Goal: Communication & Community: Answer question/provide support

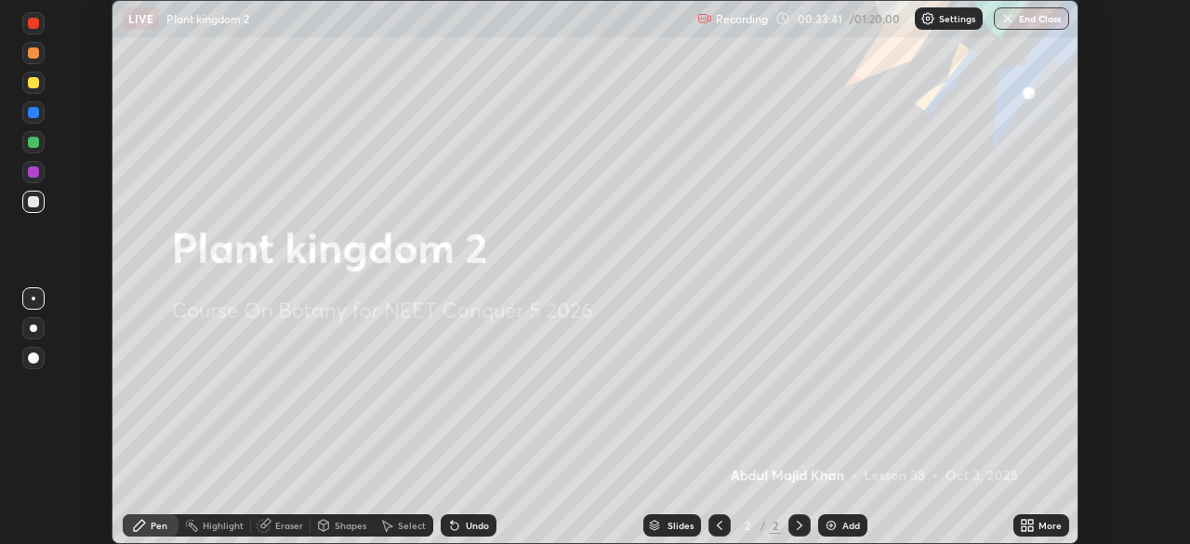
scroll to position [544, 1189]
click at [1034, 526] on icon at bounding box center [1027, 525] width 15 height 15
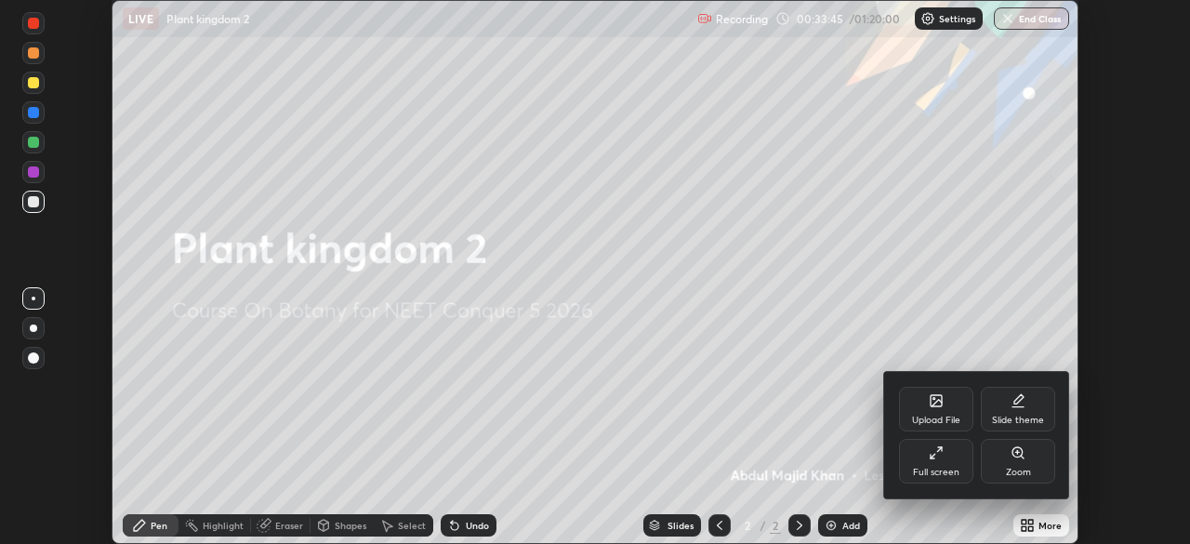
click at [844, 385] on div at bounding box center [595, 272] width 1190 height 544
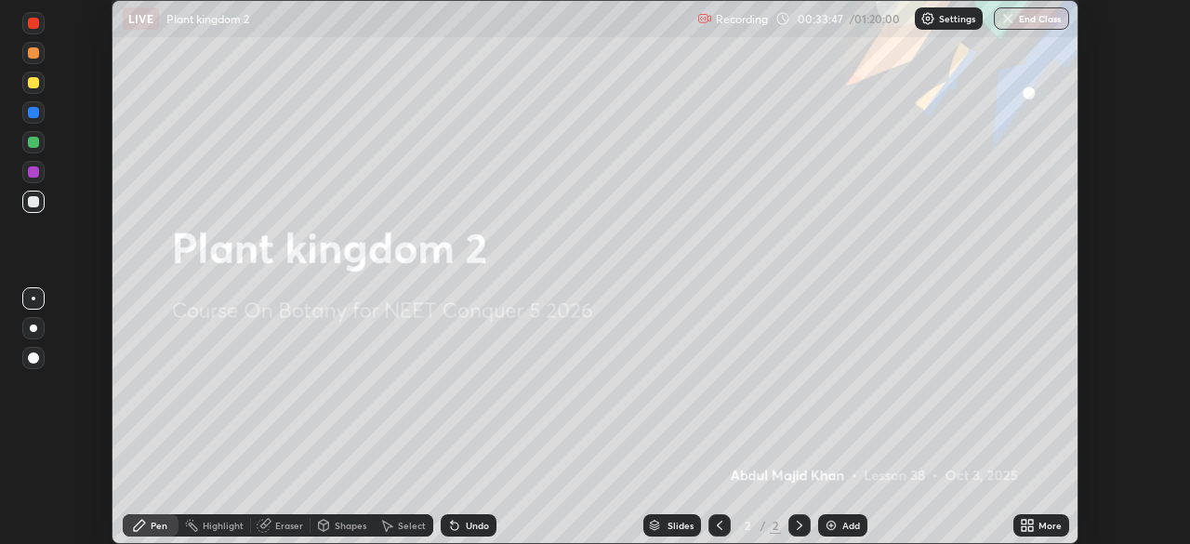
click at [838, 524] on div "Add" at bounding box center [842, 525] width 49 height 22
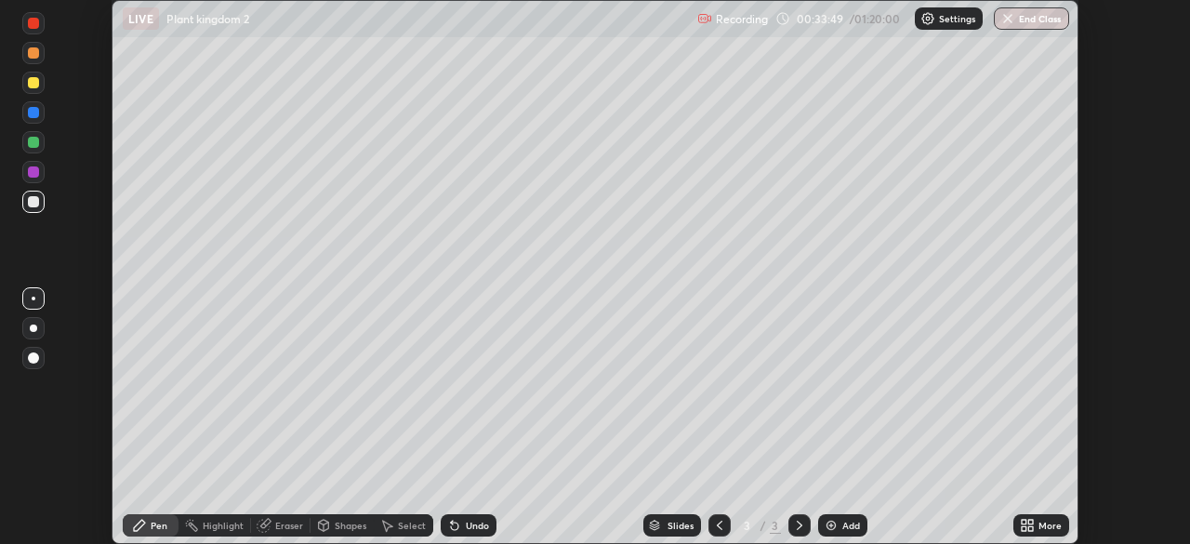
click at [33, 140] on div at bounding box center [33, 142] width 11 height 11
click at [34, 203] on div at bounding box center [33, 201] width 11 height 11
click at [34, 140] on div at bounding box center [33, 142] width 11 height 11
click at [475, 523] on div "Undo" at bounding box center [477, 525] width 23 height 9
click at [474, 528] on div "Undo" at bounding box center [477, 525] width 23 height 9
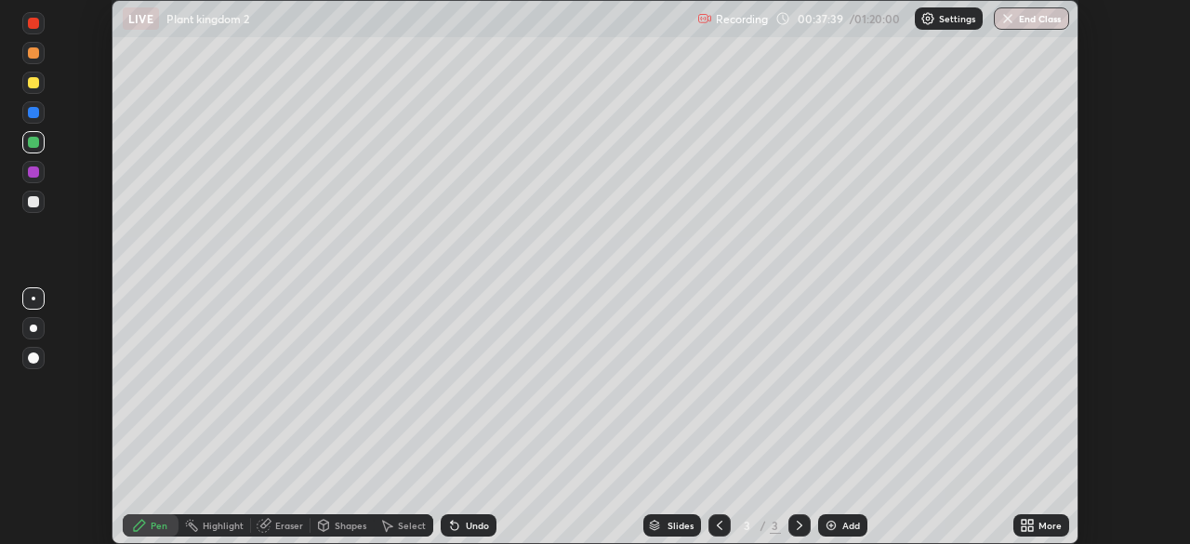
click at [474, 525] on div "Undo" at bounding box center [477, 525] width 23 height 9
click at [473, 528] on div "Undo" at bounding box center [477, 525] width 23 height 9
click at [473, 529] on div "Undo" at bounding box center [477, 525] width 23 height 9
click at [471, 528] on div "Undo" at bounding box center [477, 525] width 23 height 9
click at [472, 528] on div "Undo" at bounding box center [477, 525] width 23 height 9
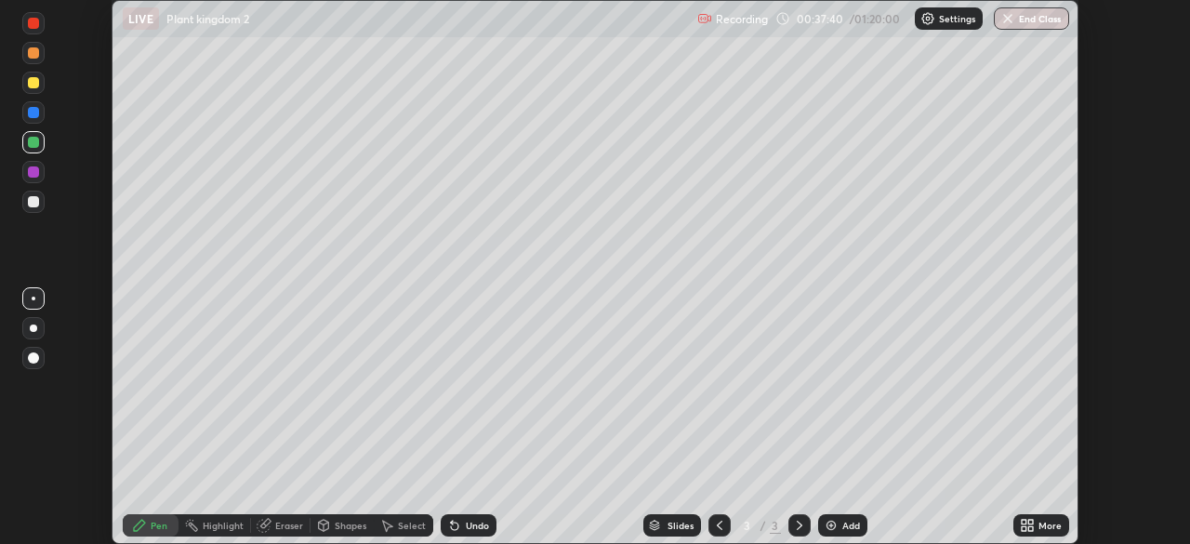
click at [470, 530] on div "Undo" at bounding box center [477, 525] width 23 height 9
click at [469, 529] on div "Undo" at bounding box center [477, 525] width 23 height 9
click at [468, 527] on div "Undo" at bounding box center [477, 525] width 23 height 9
click at [466, 527] on div "Undo" at bounding box center [477, 525] width 23 height 9
click at [467, 528] on div "Undo" at bounding box center [477, 525] width 23 height 9
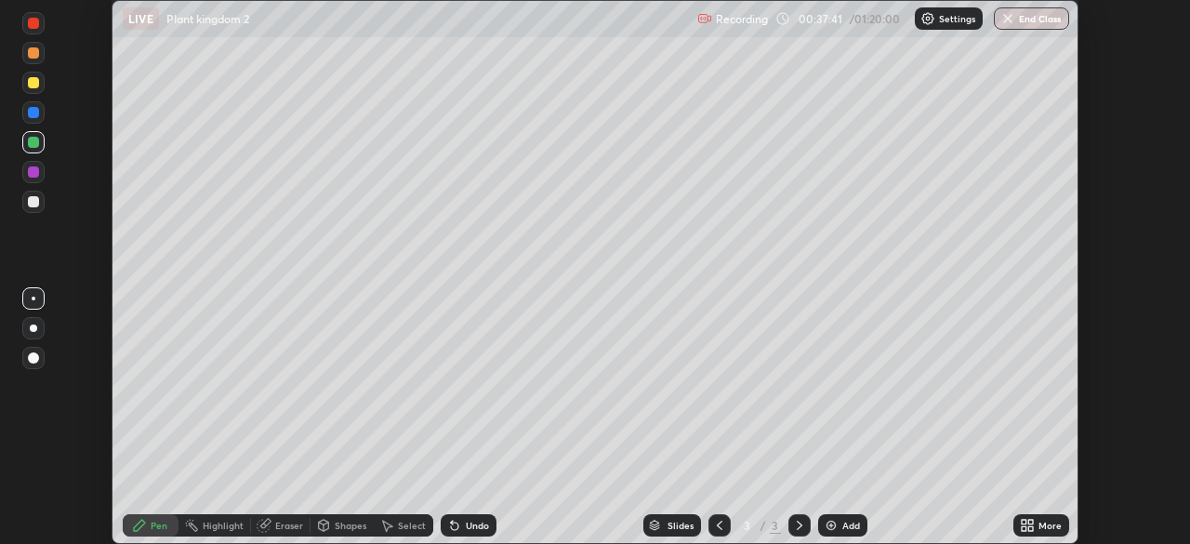
click at [466, 527] on div "Undo" at bounding box center [477, 525] width 23 height 9
click at [466, 526] on div "Undo" at bounding box center [477, 525] width 23 height 9
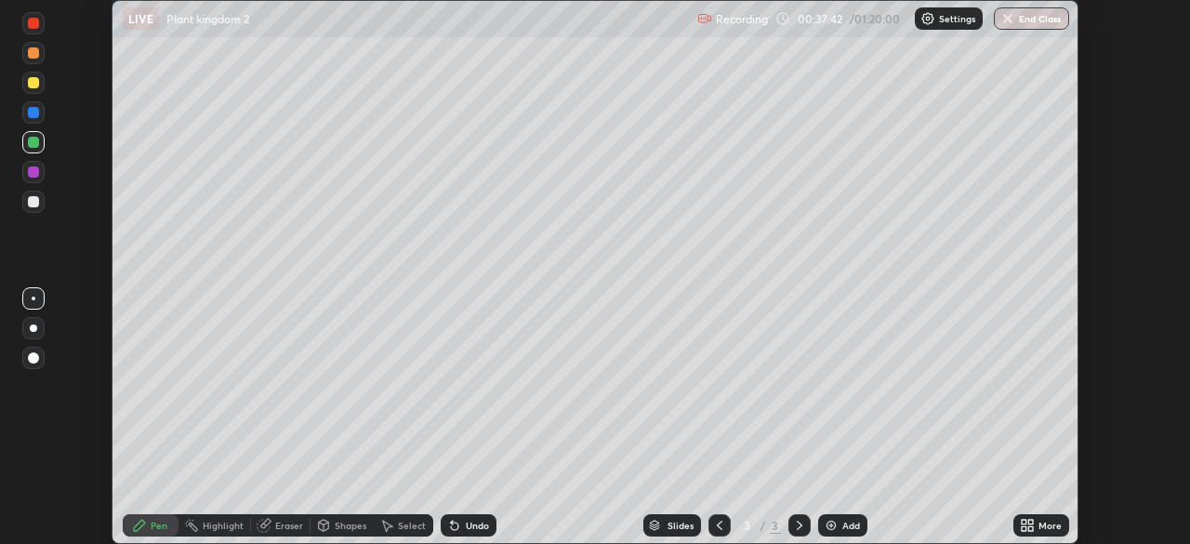
click at [466, 527] on div "Undo" at bounding box center [477, 525] width 23 height 9
click at [466, 525] on div "Undo" at bounding box center [477, 525] width 23 height 9
click at [466, 524] on div "Undo" at bounding box center [477, 525] width 23 height 9
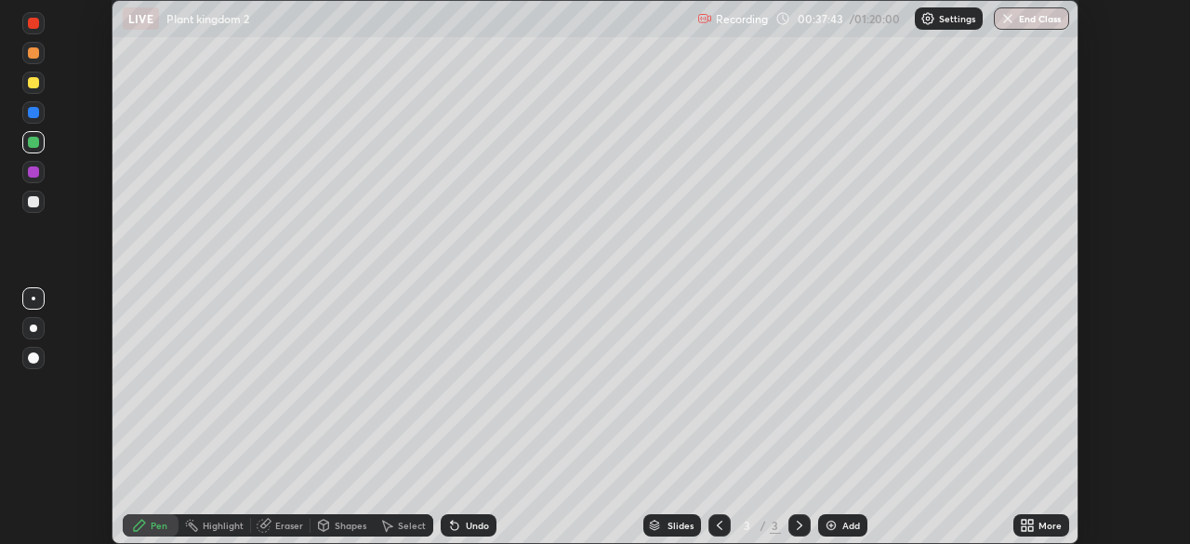
click at [462, 524] on div "Undo" at bounding box center [469, 525] width 56 height 22
click at [458, 526] on icon at bounding box center [454, 525] width 15 height 15
click at [458, 525] on icon at bounding box center [454, 525] width 15 height 15
click at [458, 524] on icon at bounding box center [454, 525] width 15 height 15
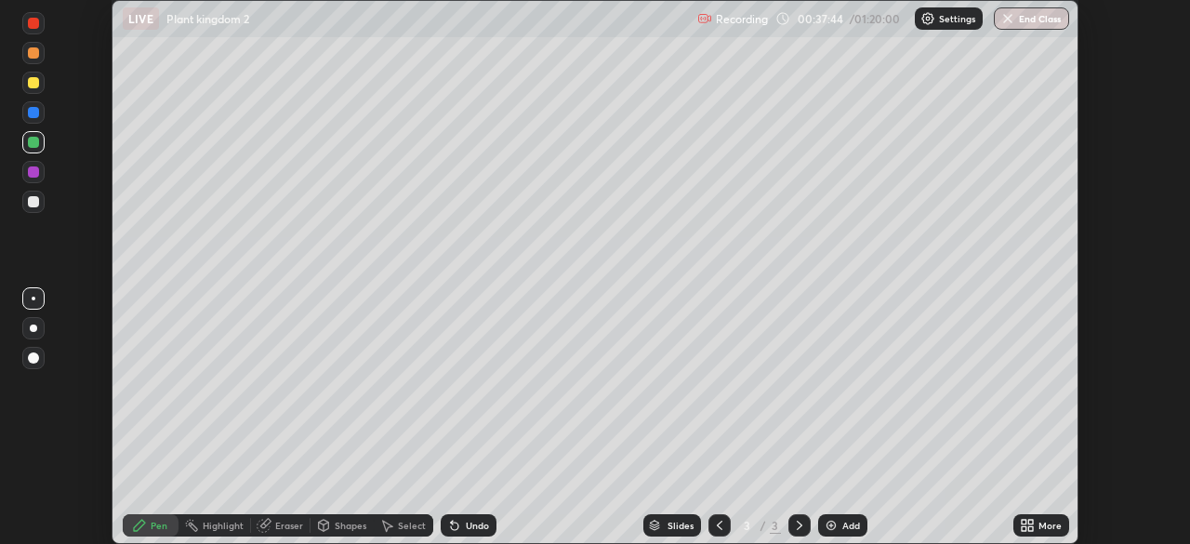
click at [459, 524] on div "Undo" at bounding box center [469, 525] width 56 height 22
click at [458, 524] on icon at bounding box center [454, 525] width 15 height 15
click at [457, 524] on icon at bounding box center [454, 525] width 15 height 15
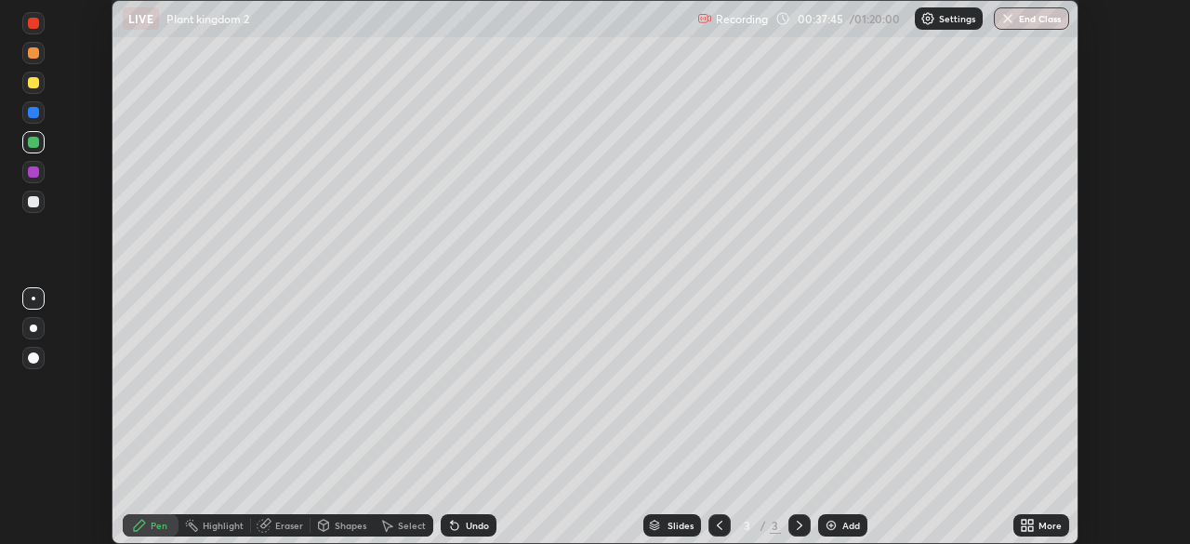
click at [458, 524] on icon at bounding box center [454, 525] width 15 height 15
click at [458, 523] on icon at bounding box center [454, 525] width 15 height 15
click at [34, 202] on div at bounding box center [33, 201] width 11 height 11
click at [476, 528] on div "Undo" at bounding box center [477, 525] width 23 height 9
click at [477, 524] on div "Undo" at bounding box center [477, 525] width 23 height 9
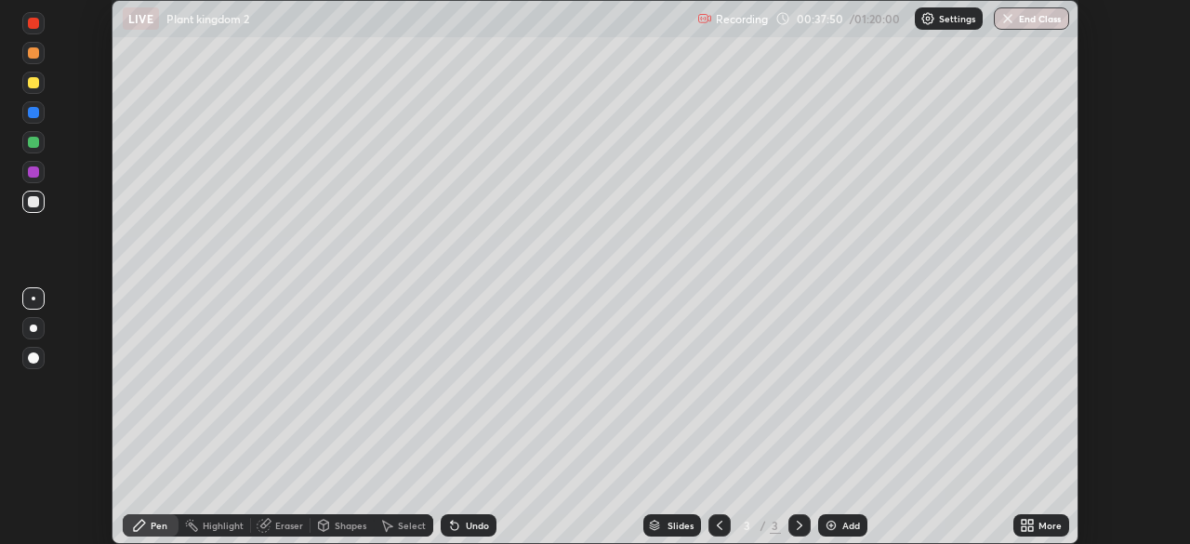
click at [475, 523] on div "Undo" at bounding box center [477, 525] width 23 height 9
click at [471, 523] on div "Undo" at bounding box center [477, 525] width 23 height 9
click at [478, 532] on div "Undo" at bounding box center [469, 525] width 56 height 22
click at [479, 533] on div "Undo" at bounding box center [469, 525] width 56 height 22
click at [480, 533] on div "Undo" at bounding box center [469, 525] width 56 height 22
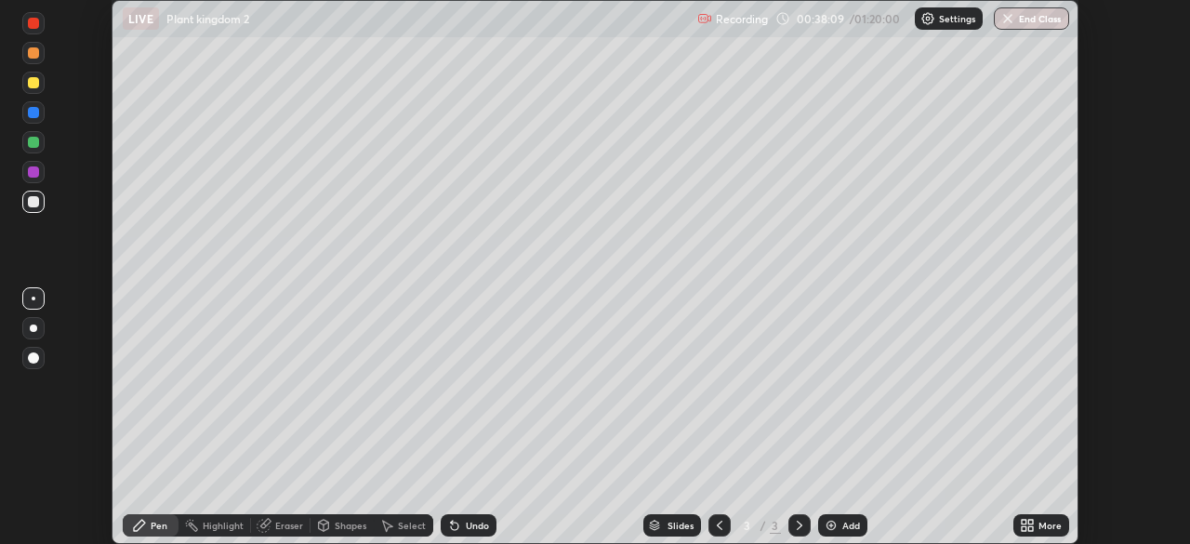
click at [479, 534] on div "Undo" at bounding box center [469, 525] width 56 height 22
click at [31, 139] on div at bounding box center [33, 142] width 11 height 11
click at [35, 21] on div at bounding box center [33, 23] width 11 height 11
click at [33, 330] on div at bounding box center [33, 328] width 7 height 7
click at [35, 82] on div at bounding box center [33, 82] width 11 height 11
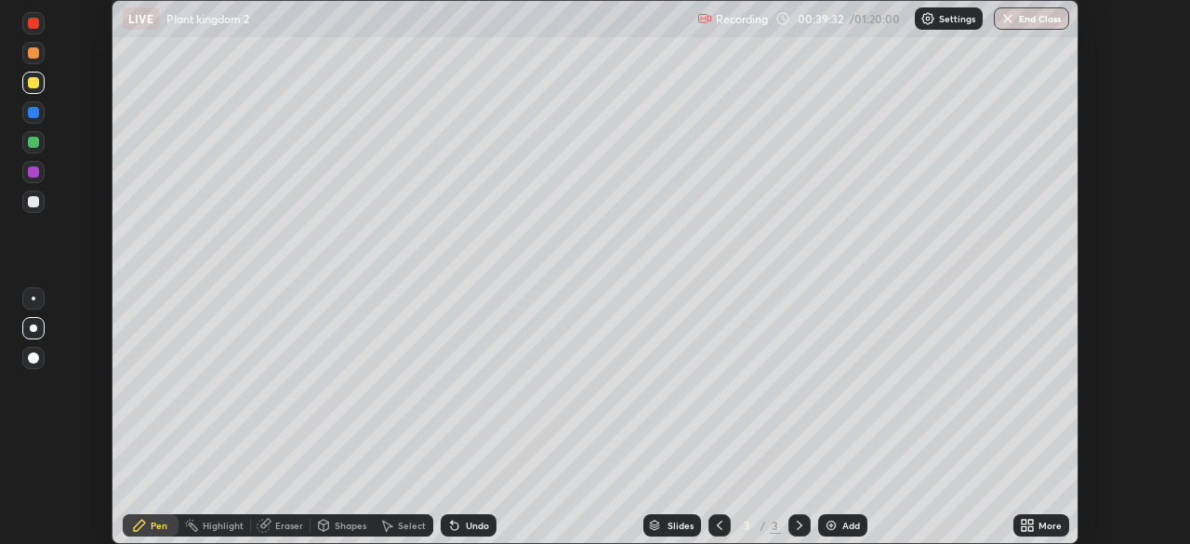
click at [34, 200] on div at bounding box center [33, 201] width 11 height 11
click at [33, 299] on div at bounding box center [34, 299] width 4 height 4
click at [471, 523] on div "Undo" at bounding box center [477, 525] width 23 height 9
click at [41, 202] on div at bounding box center [33, 202] width 22 height 22
click at [837, 528] on div "Add" at bounding box center [842, 525] width 49 height 22
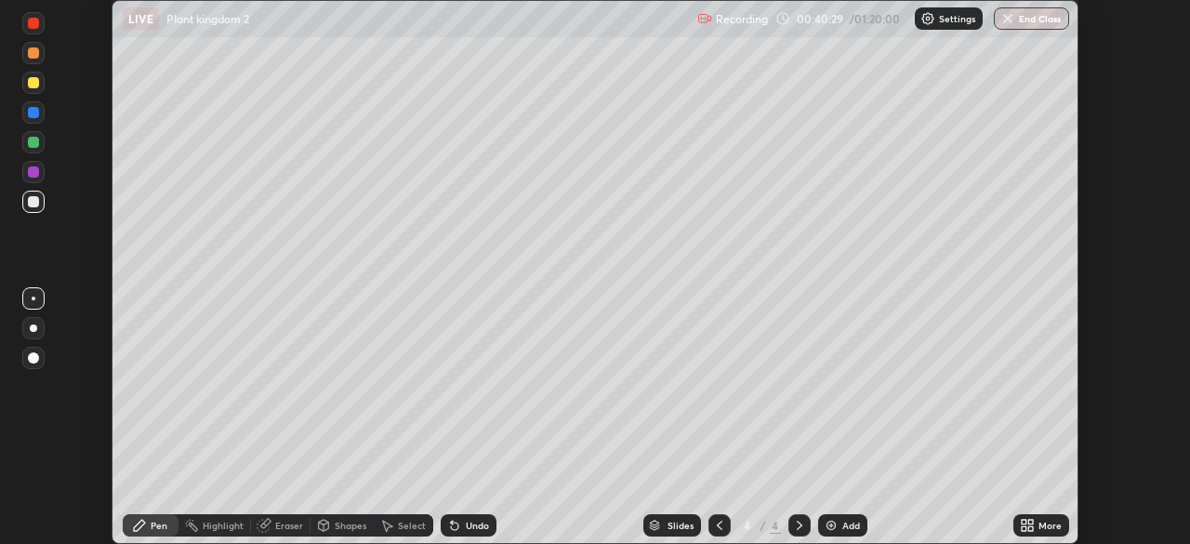
click at [35, 85] on div at bounding box center [33, 82] width 11 height 11
click at [36, 325] on div at bounding box center [33, 328] width 22 height 22
click at [33, 113] on div at bounding box center [33, 112] width 11 height 11
click at [34, 201] on div at bounding box center [33, 201] width 11 height 11
click at [33, 112] on div at bounding box center [33, 112] width 11 height 11
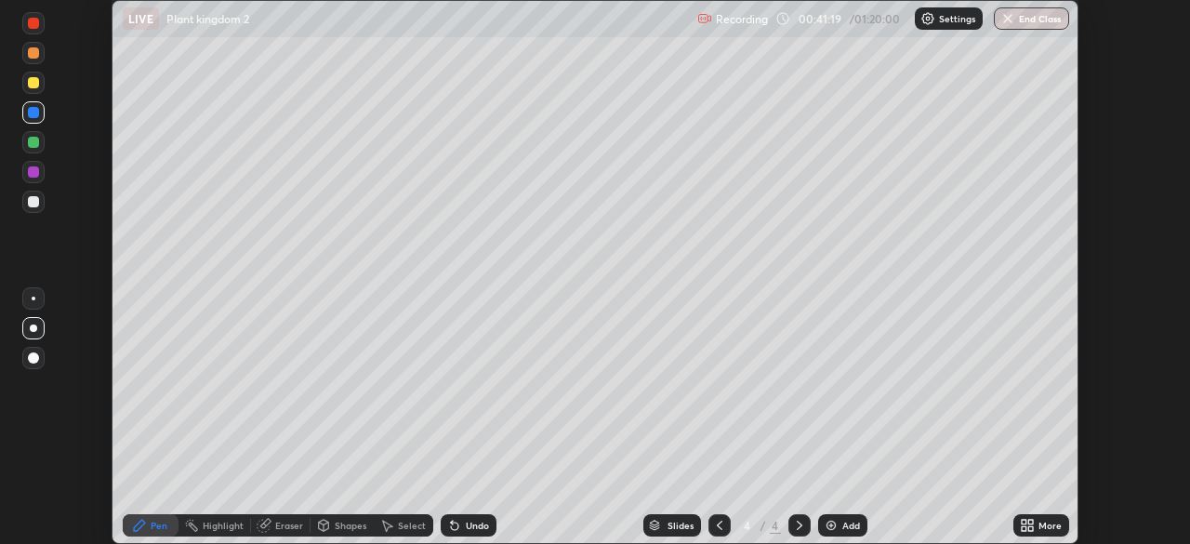
click at [34, 203] on div at bounding box center [33, 201] width 11 height 11
click at [41, 199] on div at bounding box center [33, 202] width 22 height 22
click at [718, 520] on icon at bounding box center [719, 525] width 15 height 15
click at [32, 172] on div at bounding box center [33, 171] width 11 height 11
click at [285, 525] on div "Eraser" at bounding box center [289, 525] width 28 height 9
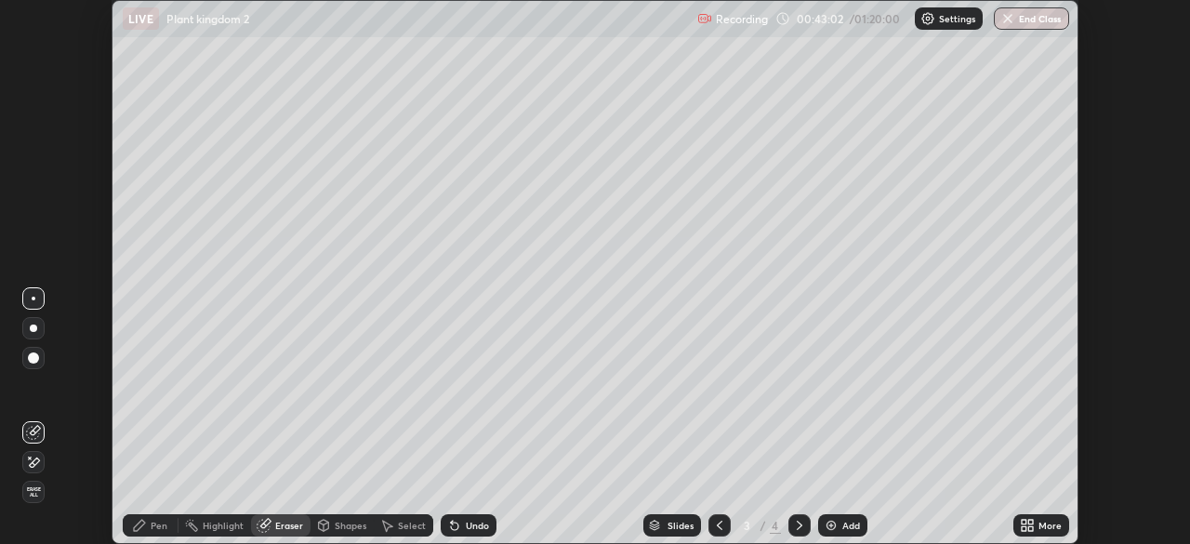
click at [163, 531] on div "Pen" at bounding box center [151, 525] width 56 height 22
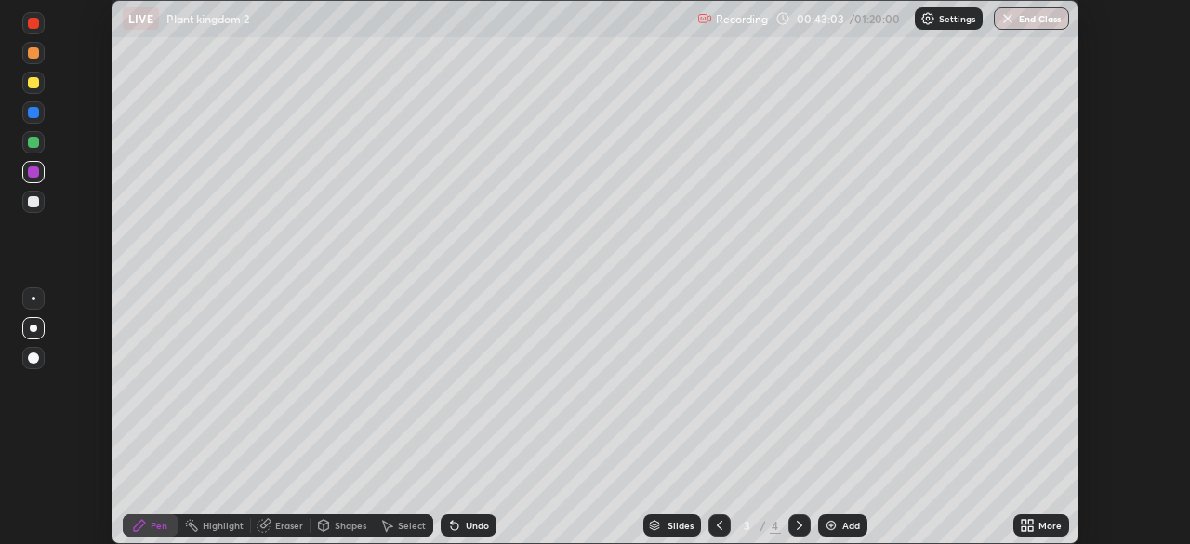
click at [34, 85] on div at bounding box center [33, 82] width 11 height 11
click at [35, 198] on div at bounding box center [33, 201] width 11 height 11
click at [410, 523] on div "Select" at bounding box center [412, 525] width 28 height 9
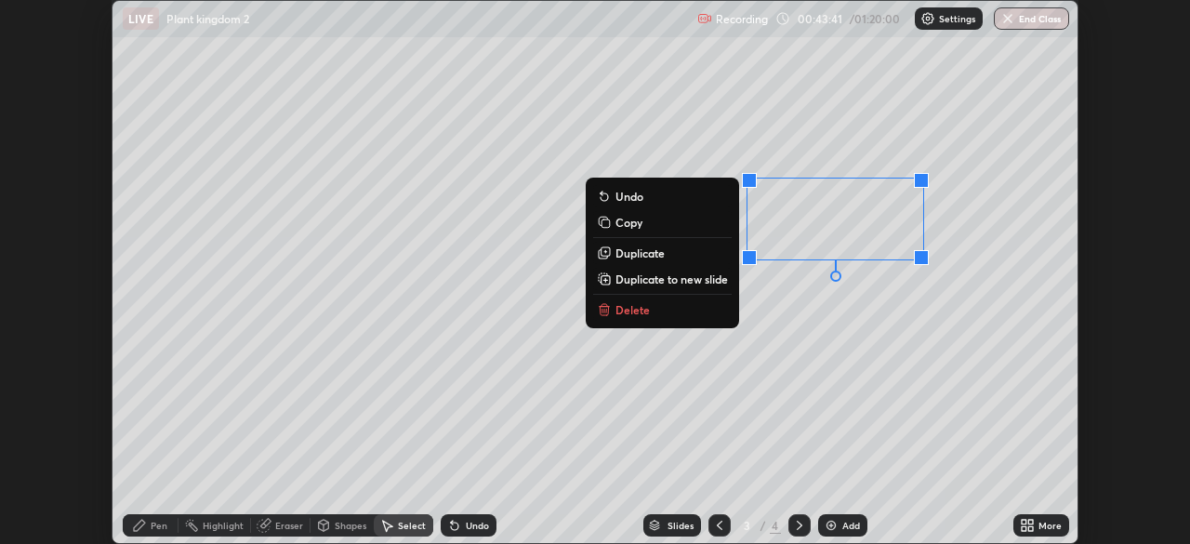
click at [837, 319] on div "0 ° Undo Copy Duplicate Duplicate to new slide Delete" at bounding box center [595, 272] width 965 height 542
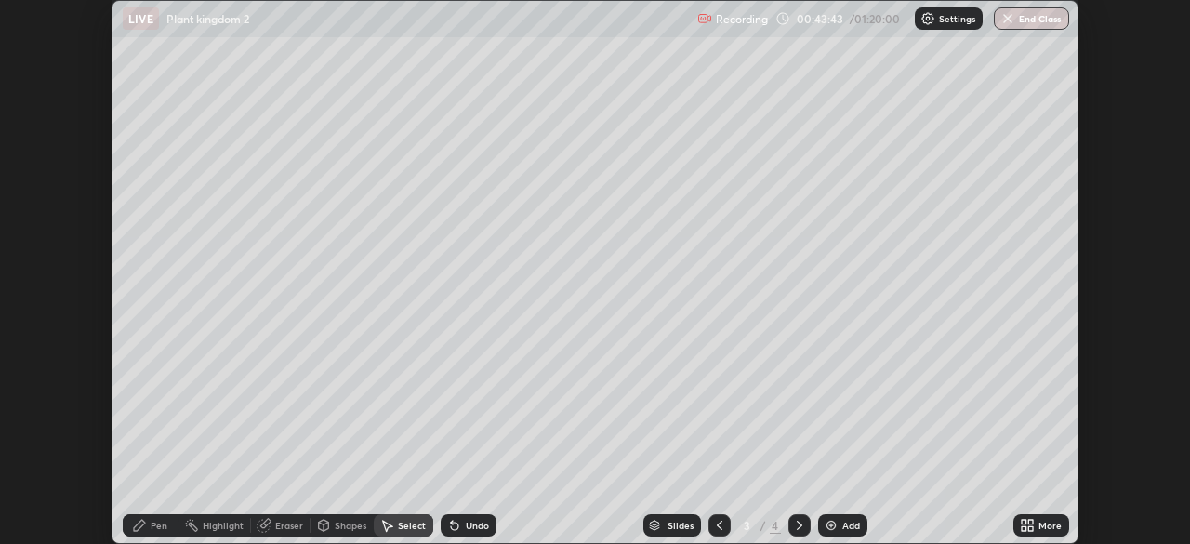
click at [163, 522] on div "Pen" at bounding box center [159, 525] width 17 height 9
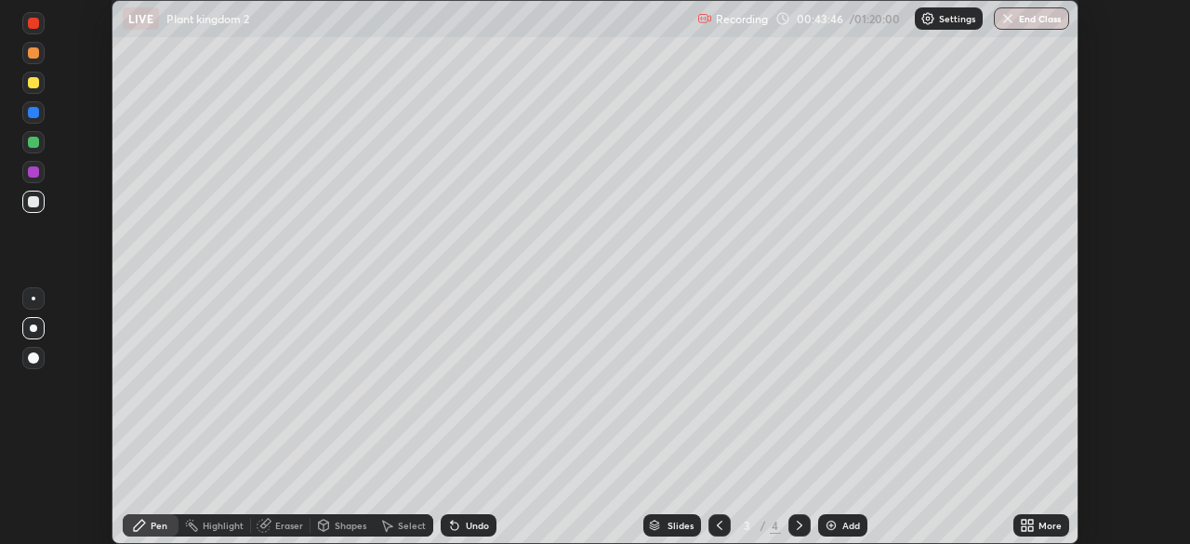
click at [33, 140] on div at bounding box center [33, 142] width 11 height 11
click at [38, 23] on div at bounding box center [33, 23] width 11 height 11
click at [33, 299] on div at bounding box center [34, 299] width 4 height 4
click at [34, 83] on div at bounding box center [33, 82] width 11 height 11
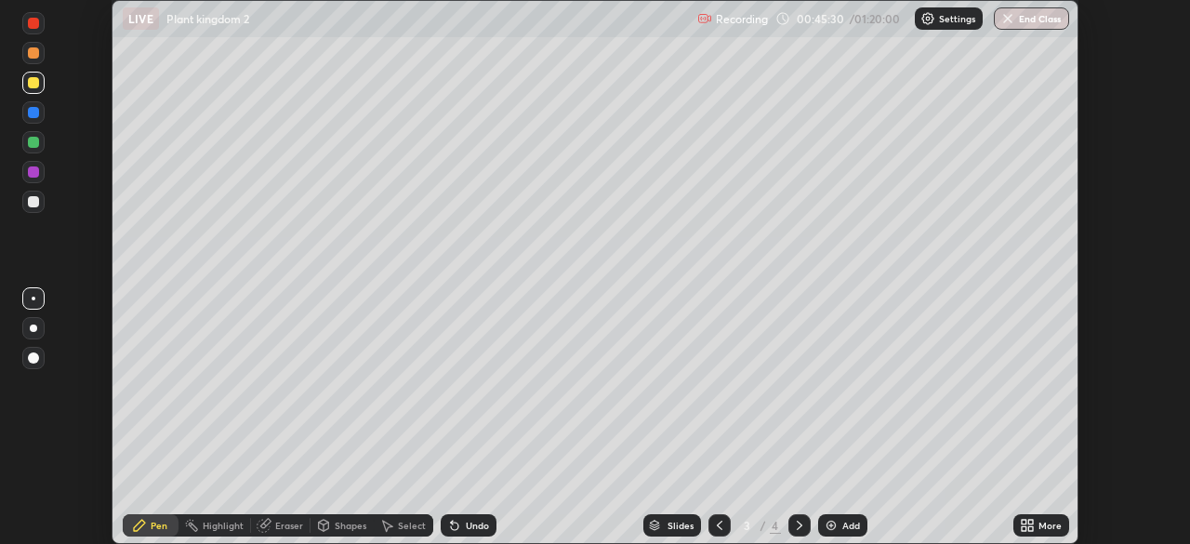
click at [473, 529] on div "Undo" at bounding box center [477, 525] width 23 height 9
click at [30, 23] on div at bounding box center [33, 23] width 11 height 11
click at [42, 203] on div at bounding box center [33, 202] width 22 height 22
click at [36, 26] on div at bounding box center [33, 23] width 11 height 11
click at [41, 200] on div at bounding box center [33, 202] width 22 height 22
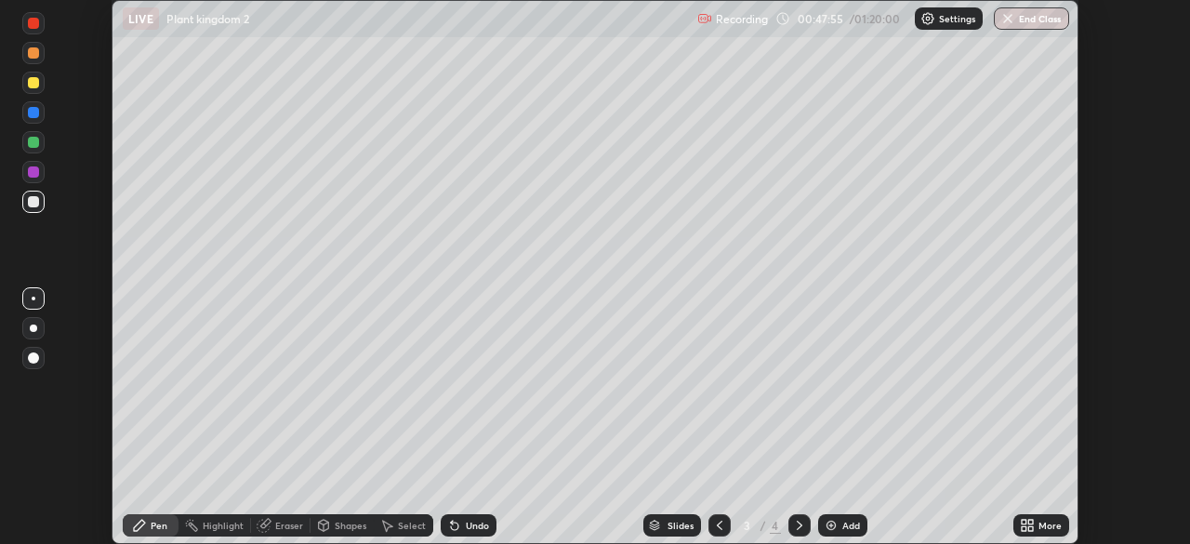
click at [466, 530] on div "Undo" at bounding box center [477, 525] width 23 height 9
click at [1050, 509] on div "More" at bounding box center [1042, 525] width 56 height 37
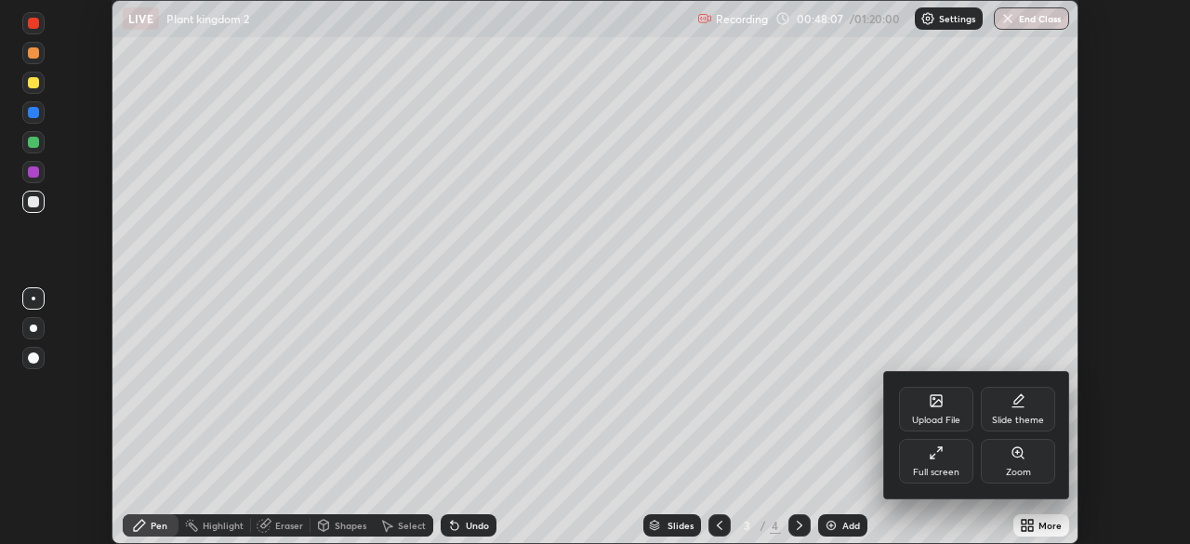
click at [952, 517] on div at bounding box center [595, 272] width 1190 height 544
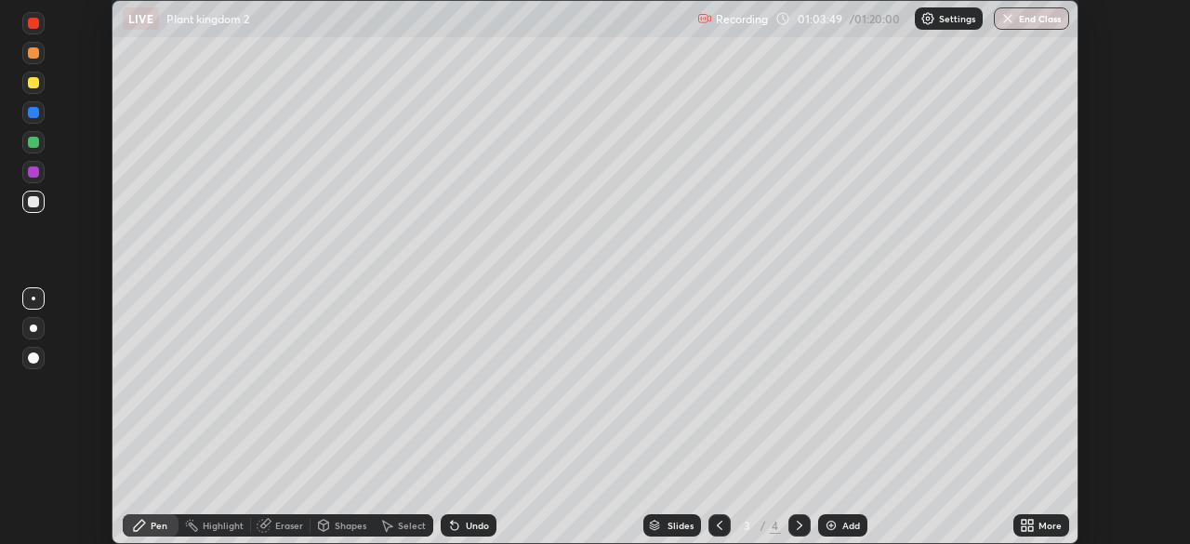
click at [845, 522] on div "Add" at bounding box center [852, 525] width 18 height 9
click at [34, 139] on div at bounding box center [33, 142] width 11 height 11
click at [1035, 22] on button "End Class" at bounding box center [1032, 18] width 73 height 22
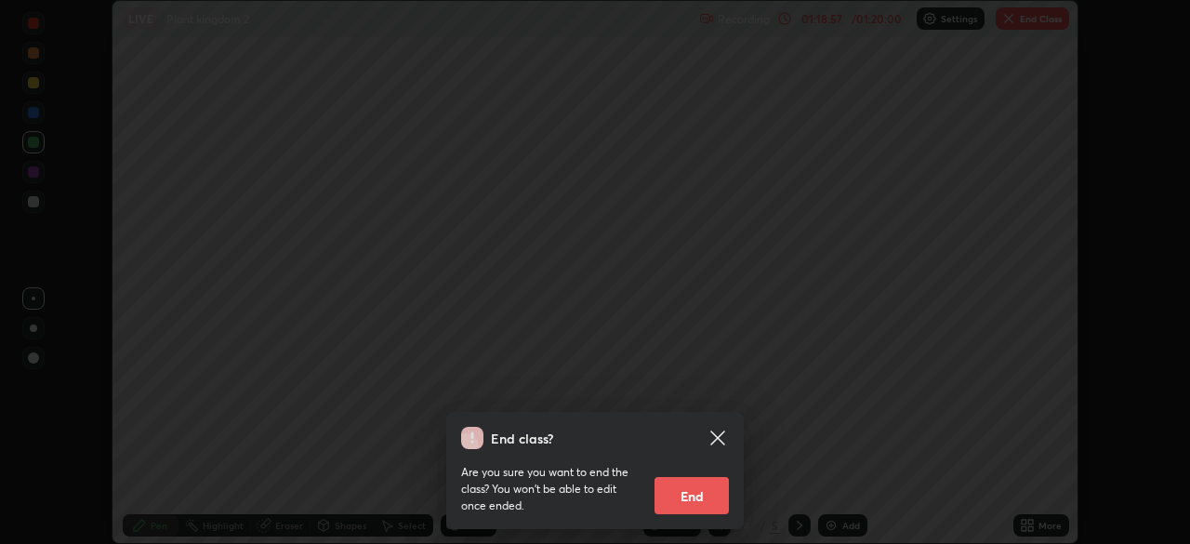
click at [697, 487] on button "End" at bounding box center [692, 495] width 74 height 37
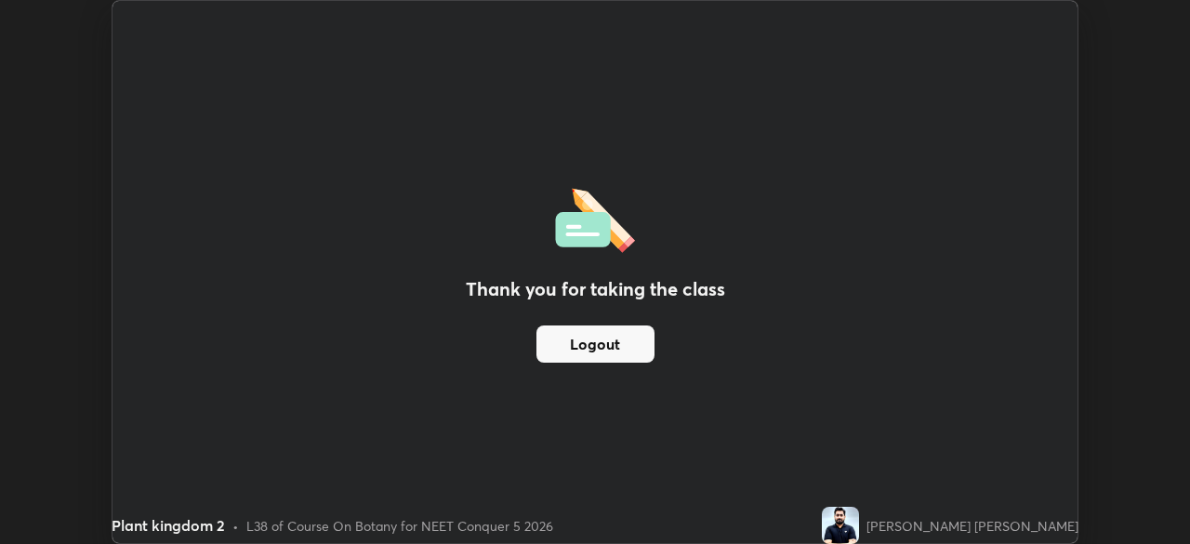
click at [631, 339] on button "Logout" at bounding box center [596, 343] width 118 height 37
